Goal: Navigation & Orientation: Find specific page/section

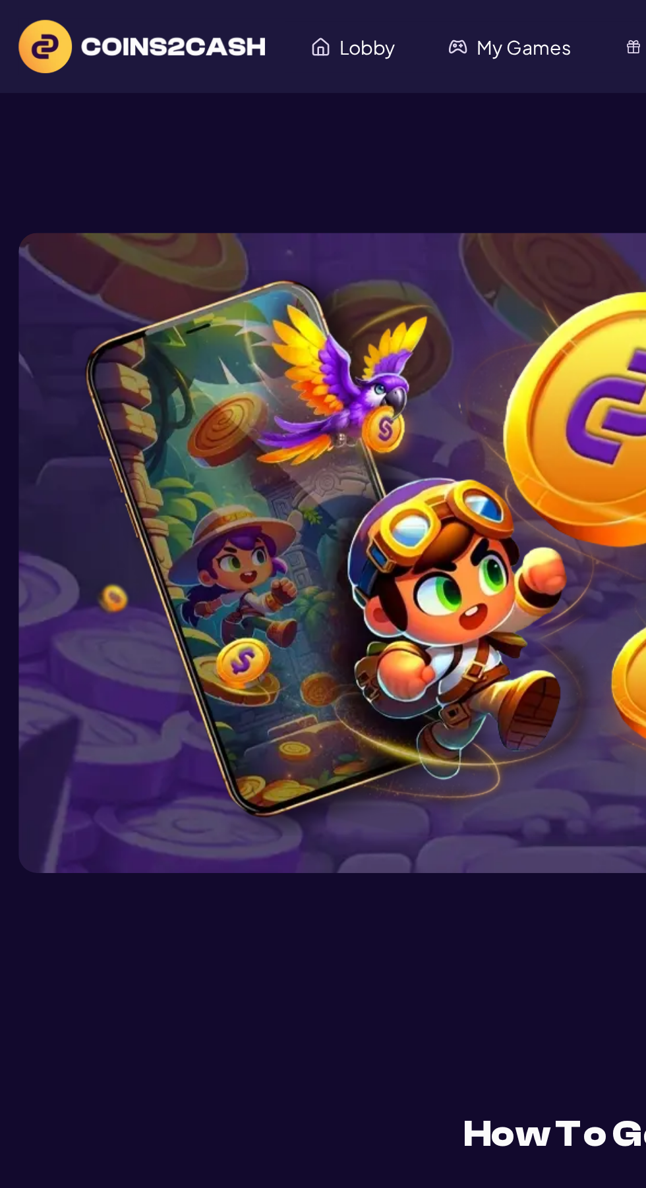
click at [264, 22] on span "My Games" at bounding box center [259, 22] width 47 height 9
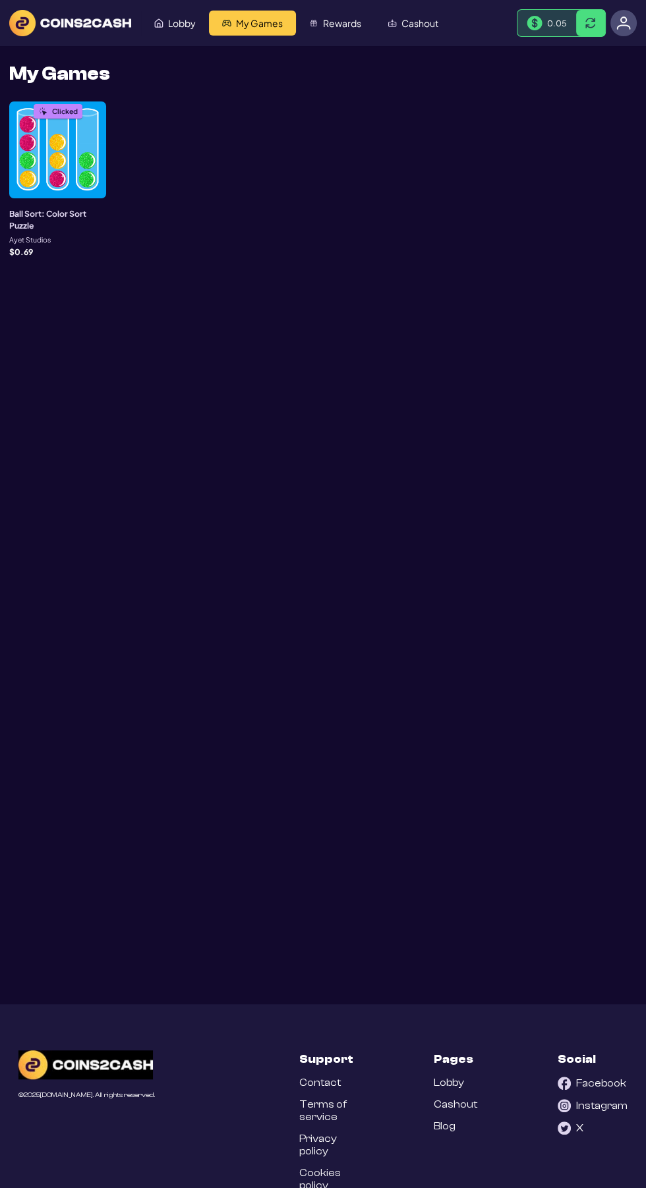
click at [81, 148] on div "Clicked" at bounding box center [57, 149] width 97 height 97
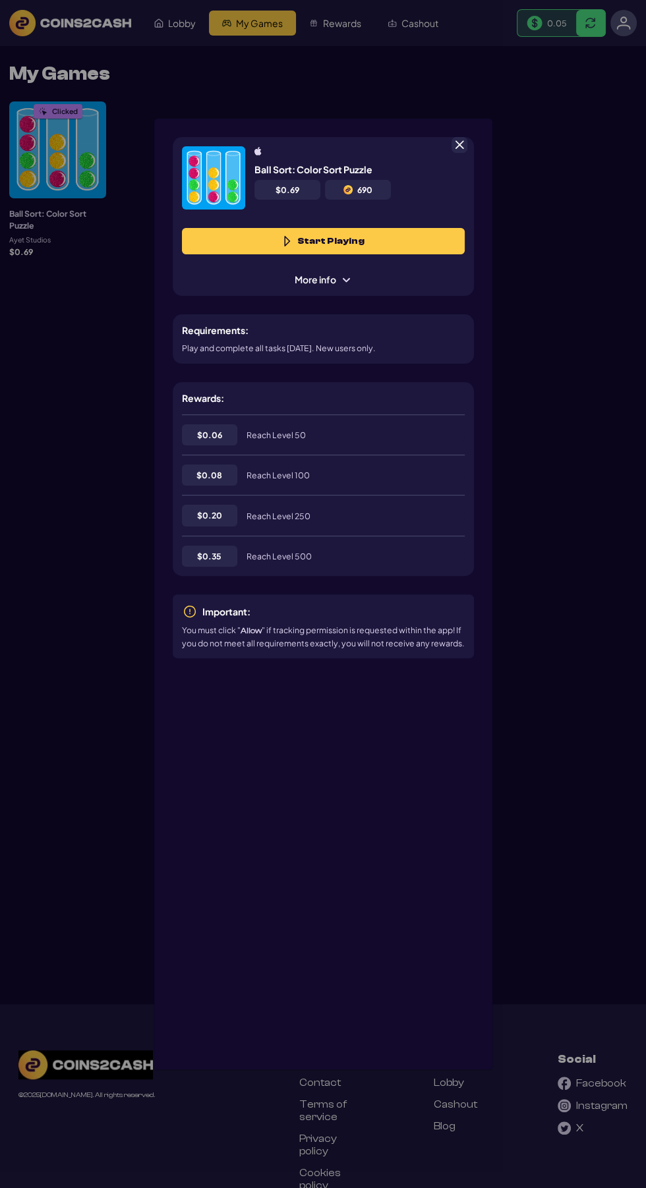
click at [432, 228] on button "Start Playing" at bounding box center [323, 241] width 283 height 26
